Goal: Transaction & Acquisition: Purchase product/service

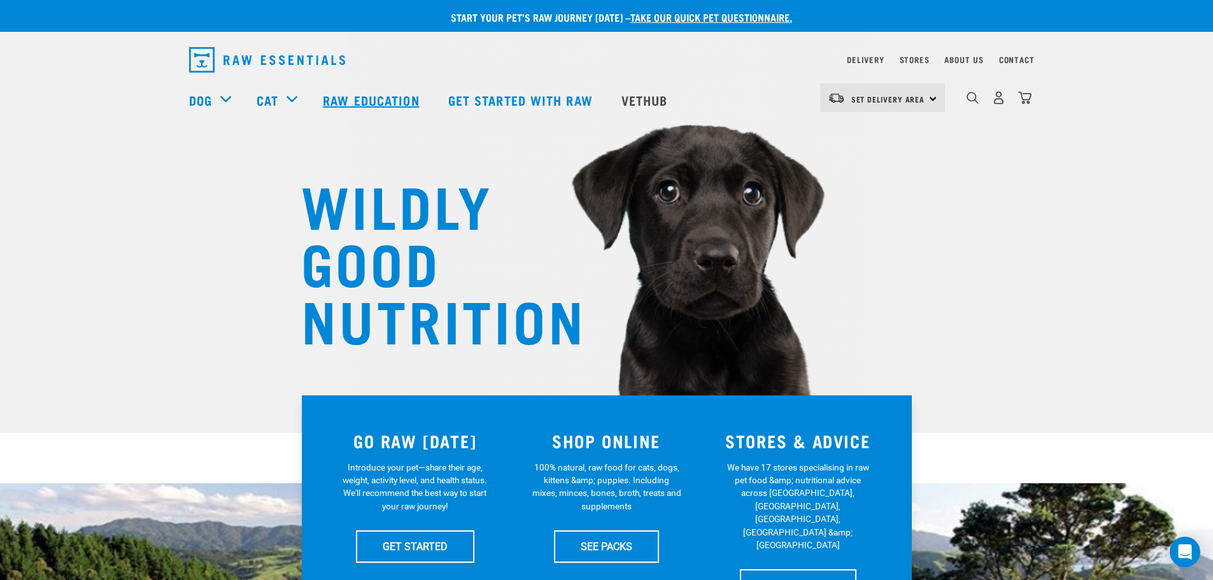
click at [356, 97] on link "Raw Education" at bounding box center [372, 99] width 125 height 51
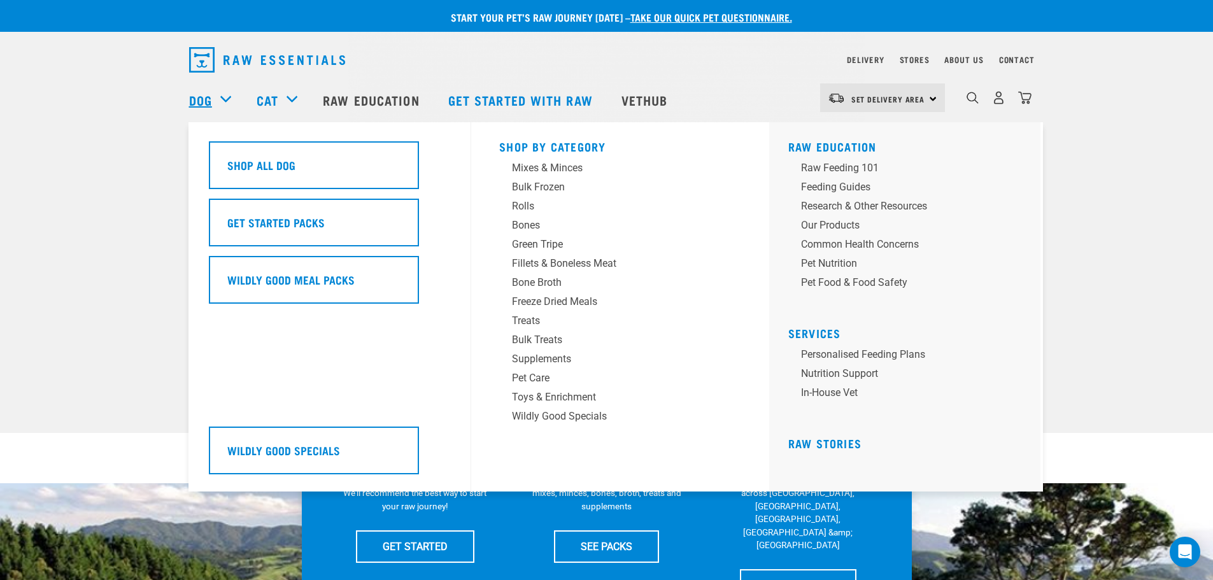
click at [203, 96] on link "Dog" at bounding box center [200, 99] width 23 height 19
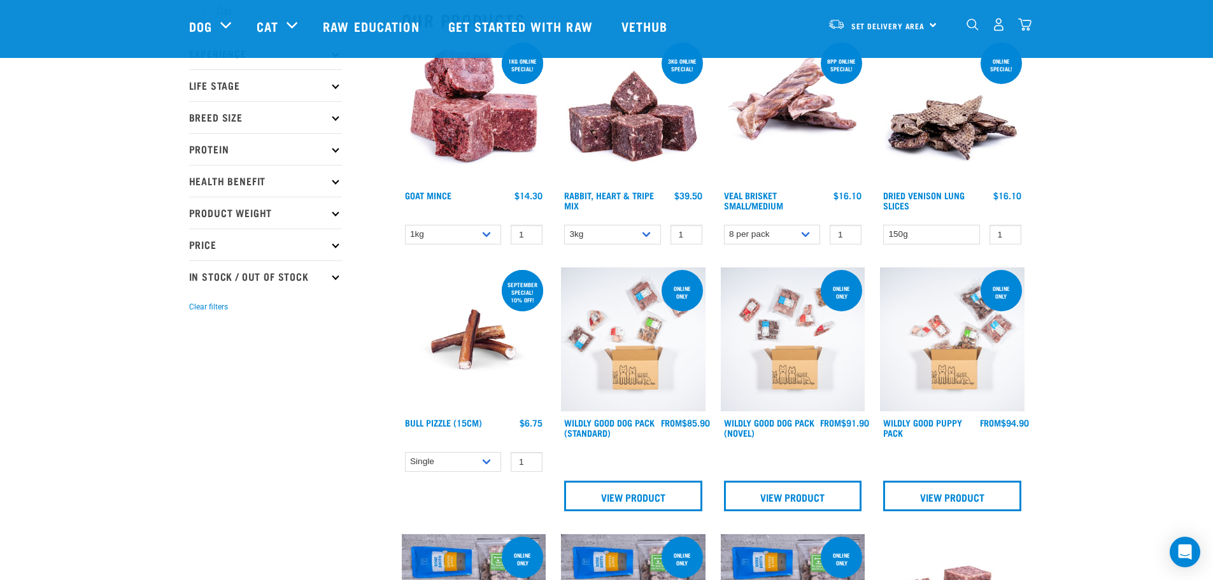
scroll to position [127, 0]
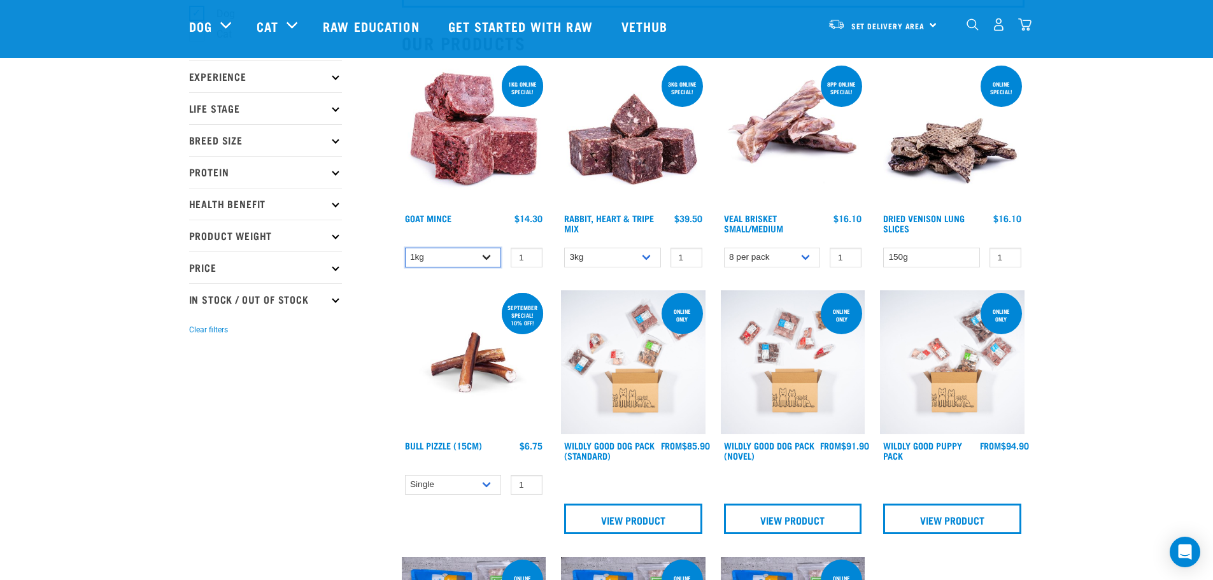
click at [479, 258] on select "1kg 3kg" at bounding box center [453, 258] width 97 height 20
click at [405, 248] on select "1kg 3kg" at bounding box center [453, 258] width 97 height 20
click at [482, 255] on select "1kg 3kg" at bounding box center [453, 258] width 97 height 20
select select "431"
click at [405, 248] on select "1kg 3kg" at bounding box center [453, 258] width 97 height 20
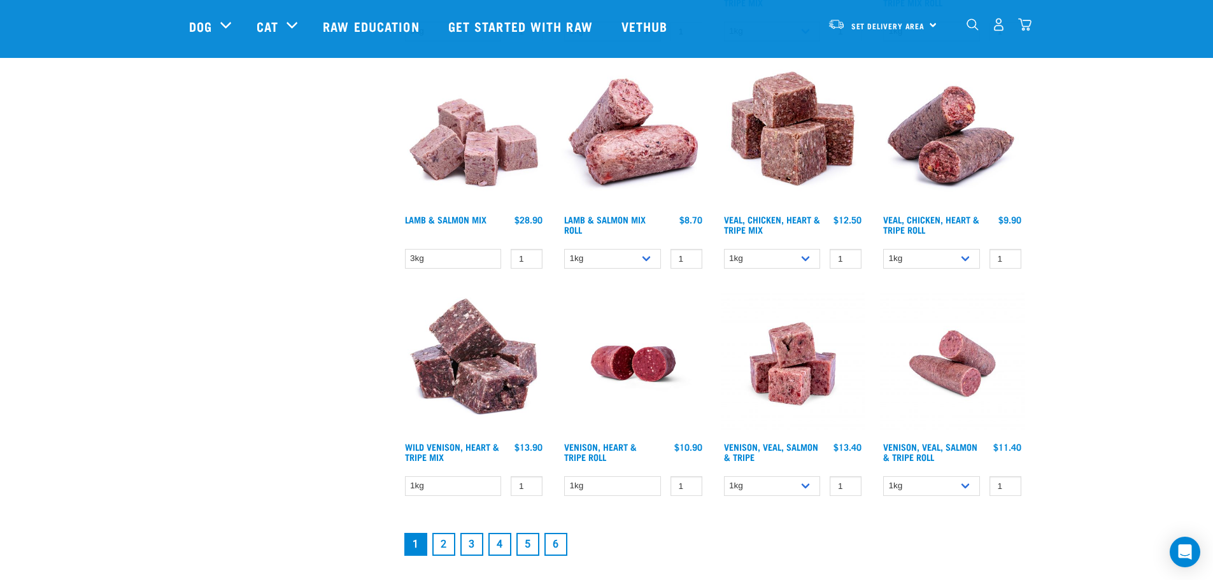
scroll to position [1719, 0]
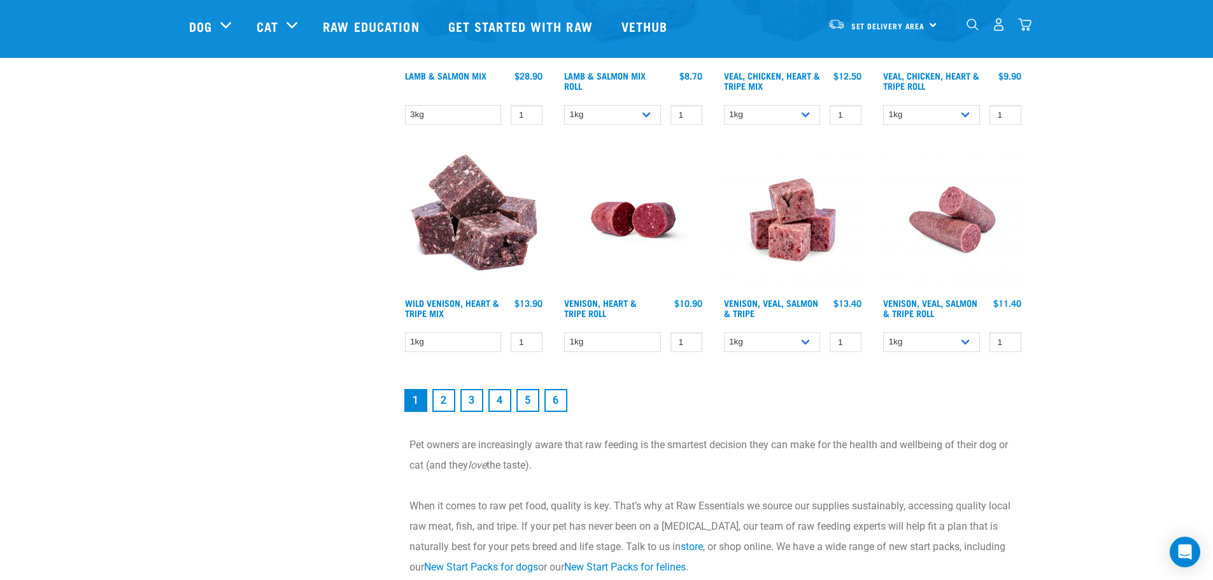
click at [444, 400] on link "2" at bounding box center [443, 400] width 23 height 23
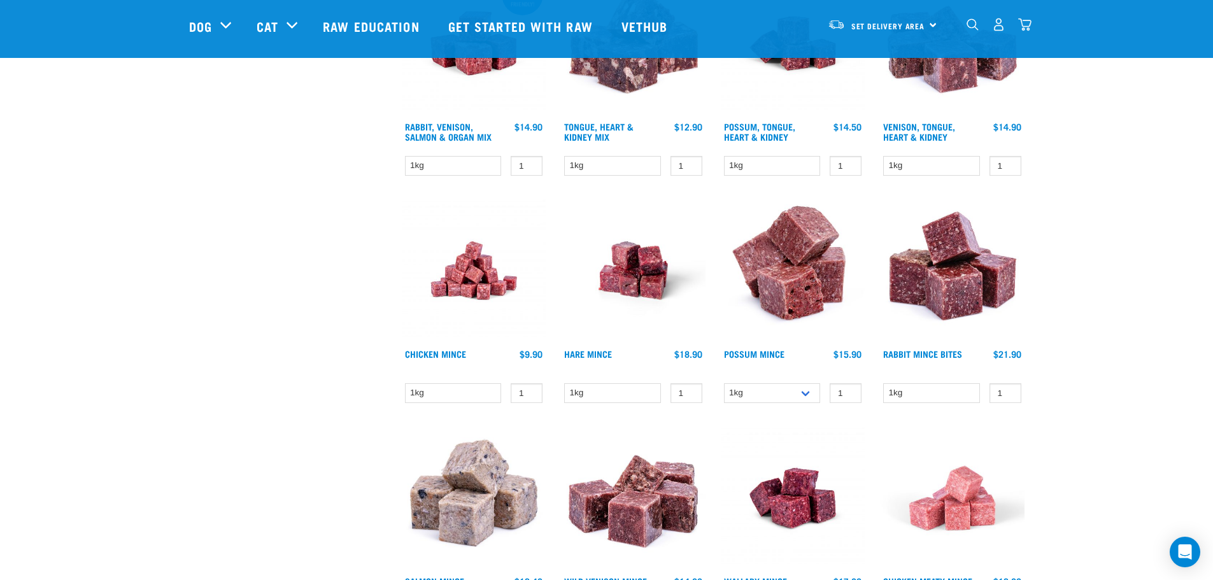
scroll to position [700, 0]
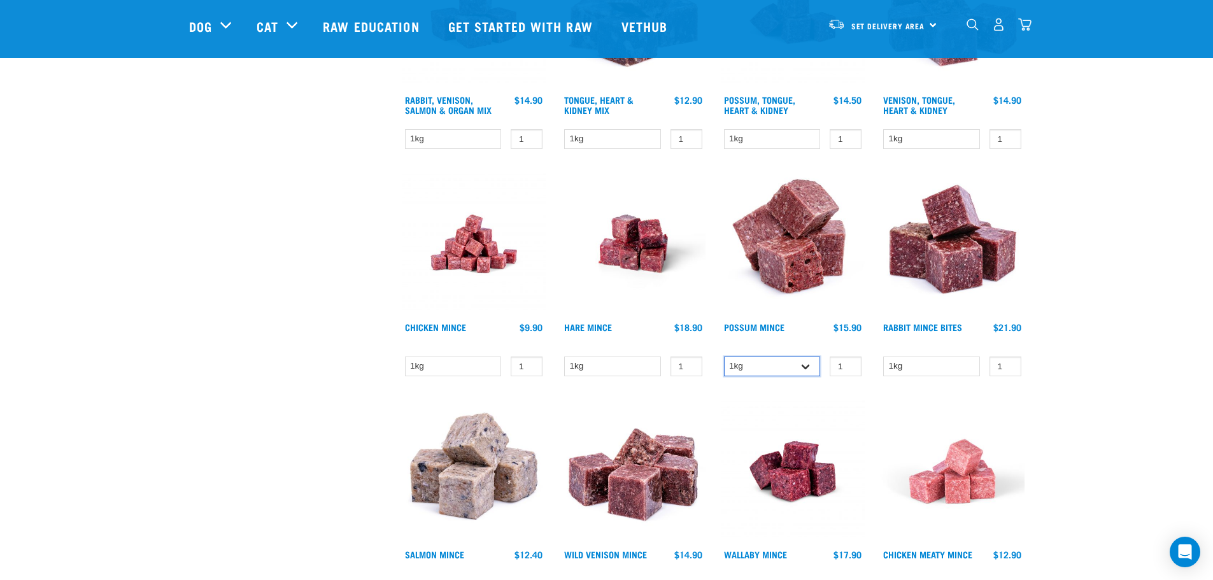
click at [800, 363] on select "1kg 3kg" at bounding box center [772, 366] width 97 height 20
select select "457"
click at [724, 356] on select "1kg 3kg" at bounding box center [772, 366] width 97 height 20
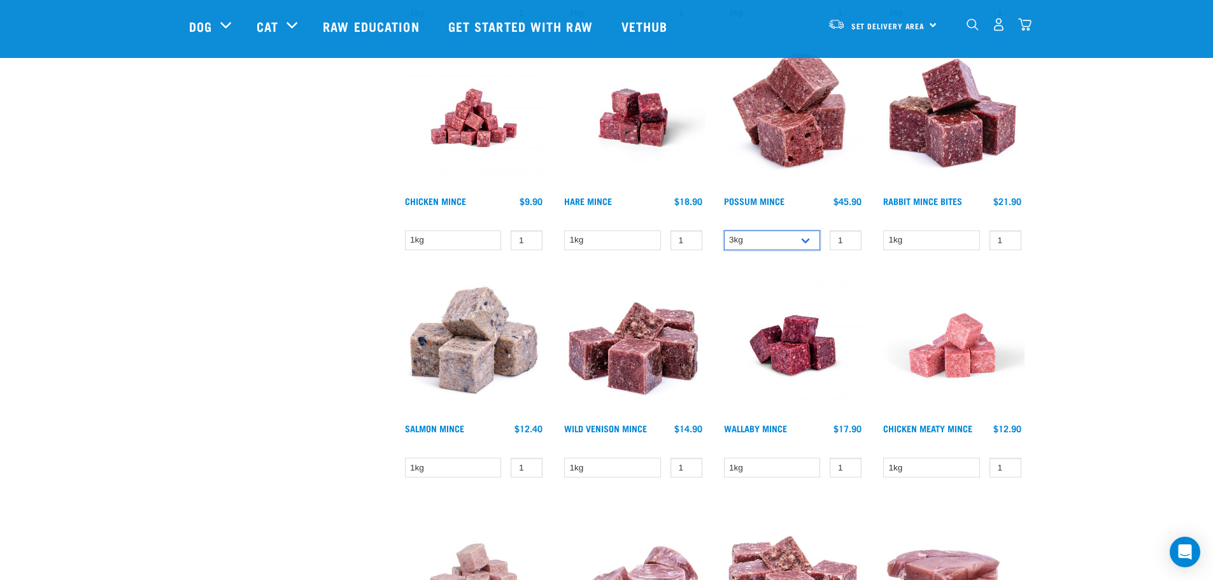
scroll to position [827, 0]
